Goal: Task Accomplishment & Management: Manage account settings

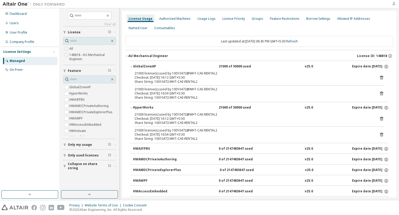
click at [395, 4] on icon "button" at bounding box center [394, 4] width 4 height 4
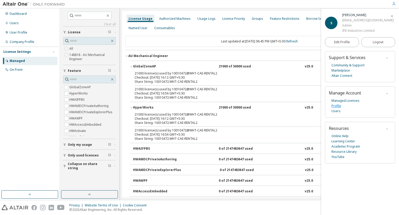
click at [338, 105] on link "Profile" at bounding box center [336, 105] width 10 height 5
click at [338, 106] on link "Profile" at bounding box center [336, 105] width 10 height 5
click at [26, 63] on div "Managed" at bounding box center [29, 61] width 55 height 8
click at [343, 101] on link "Managed Licenses" at bounding box center [345, 100] width 28 height 5
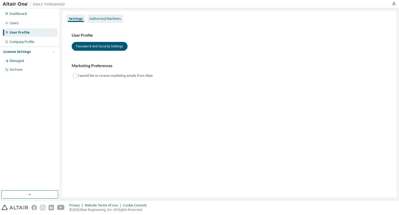
click at [101, 18] on div "Authorized Machines" at bounding box center [105, 19] width 31 height 4
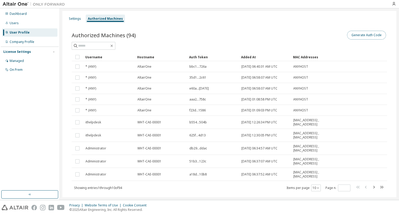
click at [361, 34] on button "Generate Auth Code" at bounding box center [366, 35] width 39 height 9
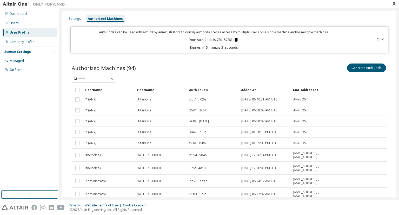
click at [235, 39] on icon at bounding box center [236, 40] width 3 height 4
click at [20, 61] on div "Managed" at bounding box center [17, 61] width 14 height 4
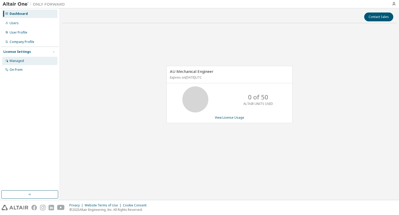
click at [17, 62] on div "Managed" at bounding box center [17, 61] width 14 height 4
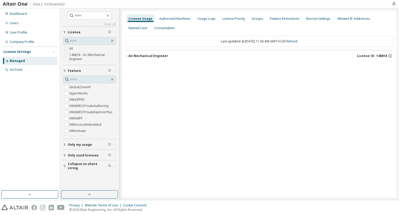
click at [115, 144] on icon "button" at bounding box center [114, 145] width 3 height 2
click at [114, 153] on span "button" at bounding box center [115, 154] width 2 height 3
click at [115, 181] on icon "button" at bounding box center [114, 181] width 3 height 2
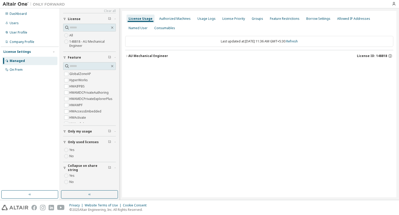
scroll to position [1, 0]
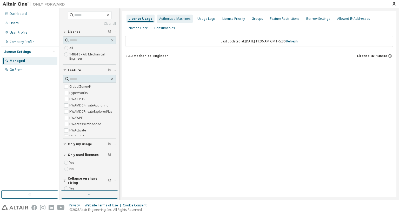
click at [176, 18] on div "Authorized Machines" at bounding box center [174, 19] width 31 height 4
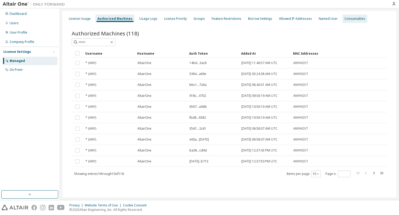
click at [344, 19] on div "Consumables" at bounding box center [354, 19] width 21 height 4
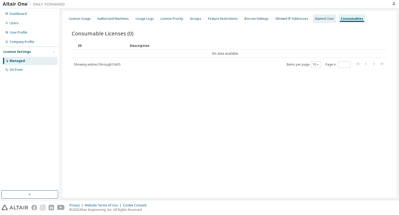
click at [318, 18] on div "Named User" at bounding box center [324, 19] width 19 height 4
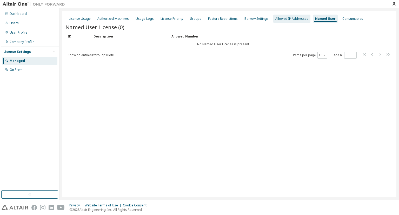
click at [291, 17] on div "Allowed IP Addresses" at bounding box center [291, 19] width 33 height 4
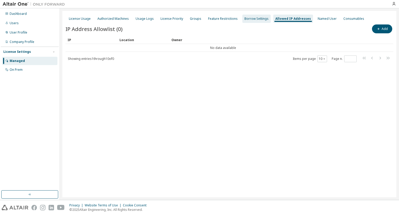
click at [249, 19] on div "Borrow Settings" at bounding box center [256, 19] width 24 height 4
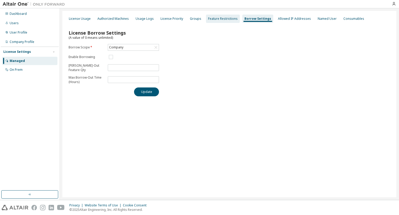
click at [216, 18] on div "Feature Restrictions" at bounding box center [223, 19] width 30 height 4
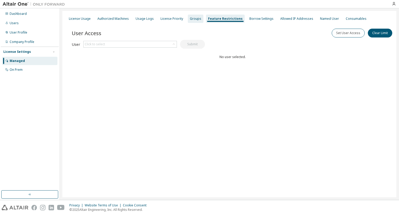
click at [193, 17] on div "Groups" at bounding box center [195, 19] width 11 height 4
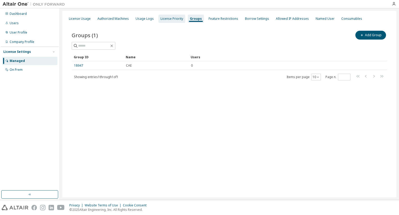
click at [169, 17] on div "License Priority" at bounding box center [172, 19] width 23 height 4
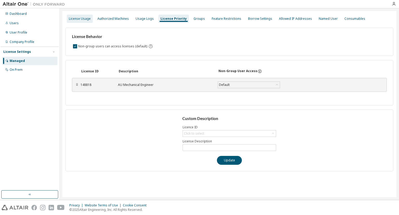
click at [79, 19] on div "License Usage" at bounding box center [80, 19] width 22 height 4
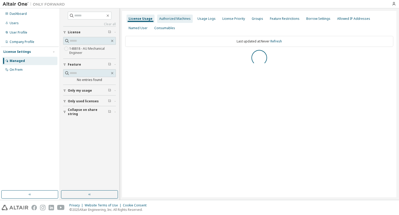
click at [167, 17] on div "Authorized Machines" at bounding box center [174, 19] width 31 height 4
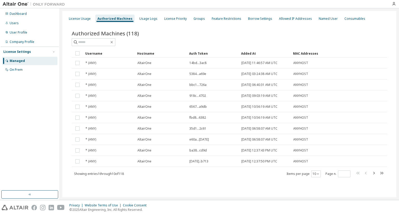
click at [122, 18] on div "Authorized Machines" at bounding box center [114, 19] width 35 height 4
click at [171, 19] on div "License Priority" at bounding box center [175, 19] width 23 height 4
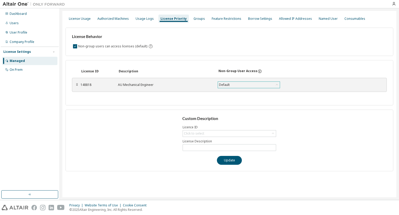
click at [272, 85] on div "Default" at bounding box center [249, 85] width 62 height 6
click at [293, 93] on div "License ID Description Non-Group User Access ⠿ 148818 AU Mechanical Engineer De…" at bounding box center [229, 82] width 328 height 45
click at [76, 19] on div "License Usage" at bounding box center [80, 19] width 22 height 4
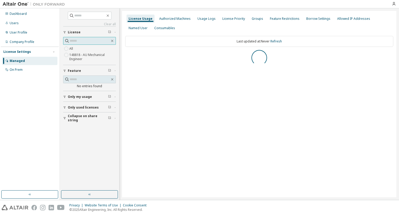
click at [83, 41] on input "text" at bounding box center [90, 40] width 40 height 5
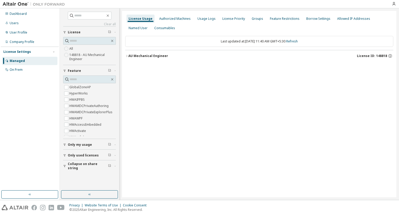
click at [127, 54] on icon "button" at bounding box center [126, 55] width 3 height 3
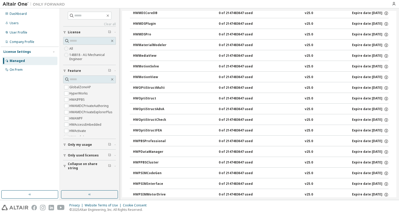
scroll to position [1576, 0]
click at [16, 12] on div "Dashboard" at bounding box center [18, 14] width 17 height 4
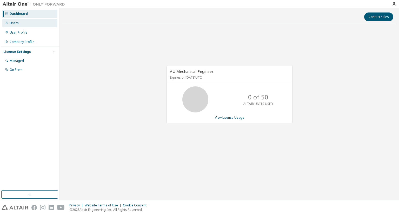
click at [17, 24] on div "Users" at bounding box center [14, 23] width 9 height 4
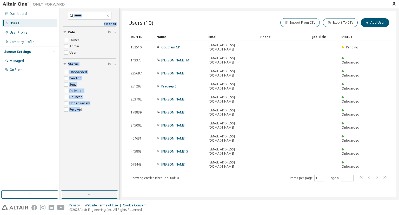
drag, startPoint x: 80, startPoint y: 110, endPoint x: 35, endPoint y: 86, distance: 51.1
click at [35, 86] on div "Dashboard Users User Profile Company Profile License Settings Managed On Prem C…" at bounding box center [199, 103] width 399 height 191
click at [91, 151] on div "Clear all Status Onboarded Pending Sent Delivered Bounced Under Review Revoked …" at bounding box center [90, 99] width 58 height 180
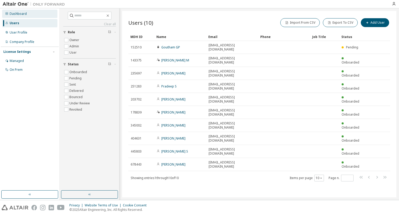
click at [14, 15] on div "Dashboard" at bounding box center [18, 14] width 17 height 4
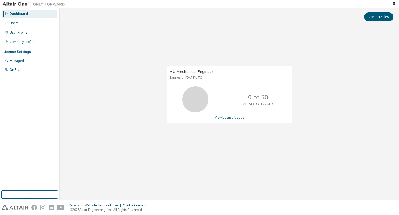
click at [228, 117] on link "View License Usage" at bounding box center [229, 117] width 29 height 4
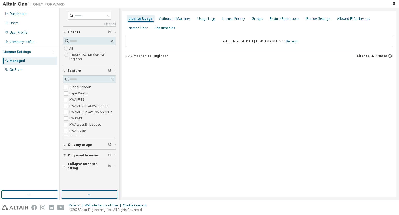
click at [128, 57] on icon "button" at bounding box center [126, 55] width 3 height 3
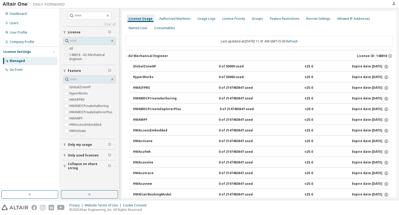
click at [141, 65] on div "GlobalZoneAP" at bounding box center [156, 66] width 47 height 5
click at [140, 76] on div "HyperWorks" at bounding box center [156, 77] width 47 height 5
click at [140, 64] on button "GlobalZoneAP 0 of 50000 used v25.0 Expire date: 2025-11-01" at bounding box center [261, 66] width 256 height 11
click at [18, 69] on div "On Prem" at bounding box center [16, 70] width 13 height 4
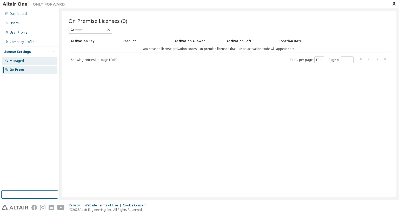
click at [24, 59] on div "Managed" at bounding box center [29, 61] width 55 height 8
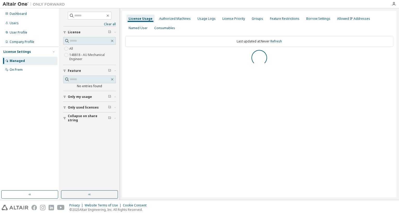
click at [116, 33] on span "button" at bounding box center [115, 32] width 2 height 3
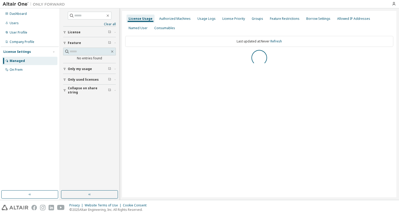
click at [116, 33] on span "button" at bounding box center [115, 32] width 2 height 3
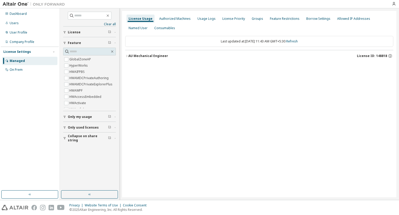
click at [113, 31] on div "License" at bounding box center [91, 32] width 46 height 4
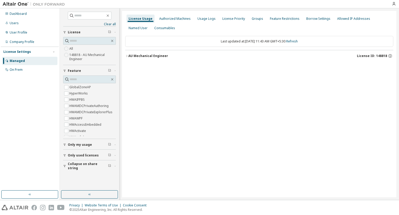
click at [393, 1] on div at bounding box center [394, 4] width 10 height 8
click at [390, 6] on div at bounding box center [394, 4] width 10 height 4
click at [394, 4] on icon "button" at bounding box center [394, 4] width 4 height 4
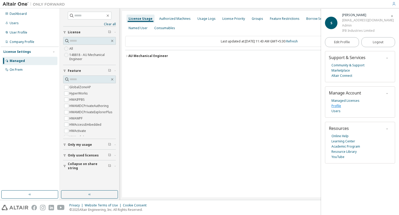
click at [339, 105] on link "Profile" at bounding box center [336, 105] width 10 height 5
click at [290, 169] on div "License Usage Authorized Machines Usage Logs License Priority Groups Feature Re…" at bounding box center [259, 104] width 274 height 186
click at [258, 76] on div "License Usage Authorized Machines Usage Logs License Priority Groups Feature Re…" at bounding box center [259, 104] width 274 height 186
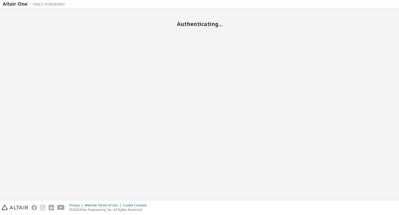
click at [123, 60] on div "Authenticating..." at bounding box center [200, 104] width 394 height 186
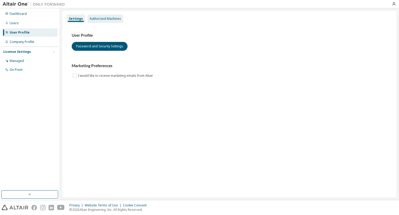
click at [105, 20] on div "Authorized Machines" at bounding box center [105, 19] width 31 height 4
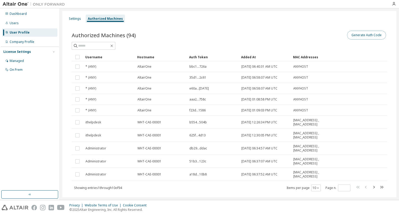
click at [366, 34] on button "Generate Auth Code" at bounding box center [366, 35] width 39 height 9
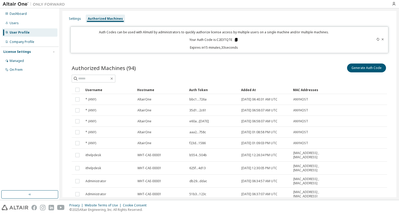
click at [235, 38] on icon at bounding box center [236, 40] width 3 height 4
